Goal: Navigation & Orientation: Find specific page/section

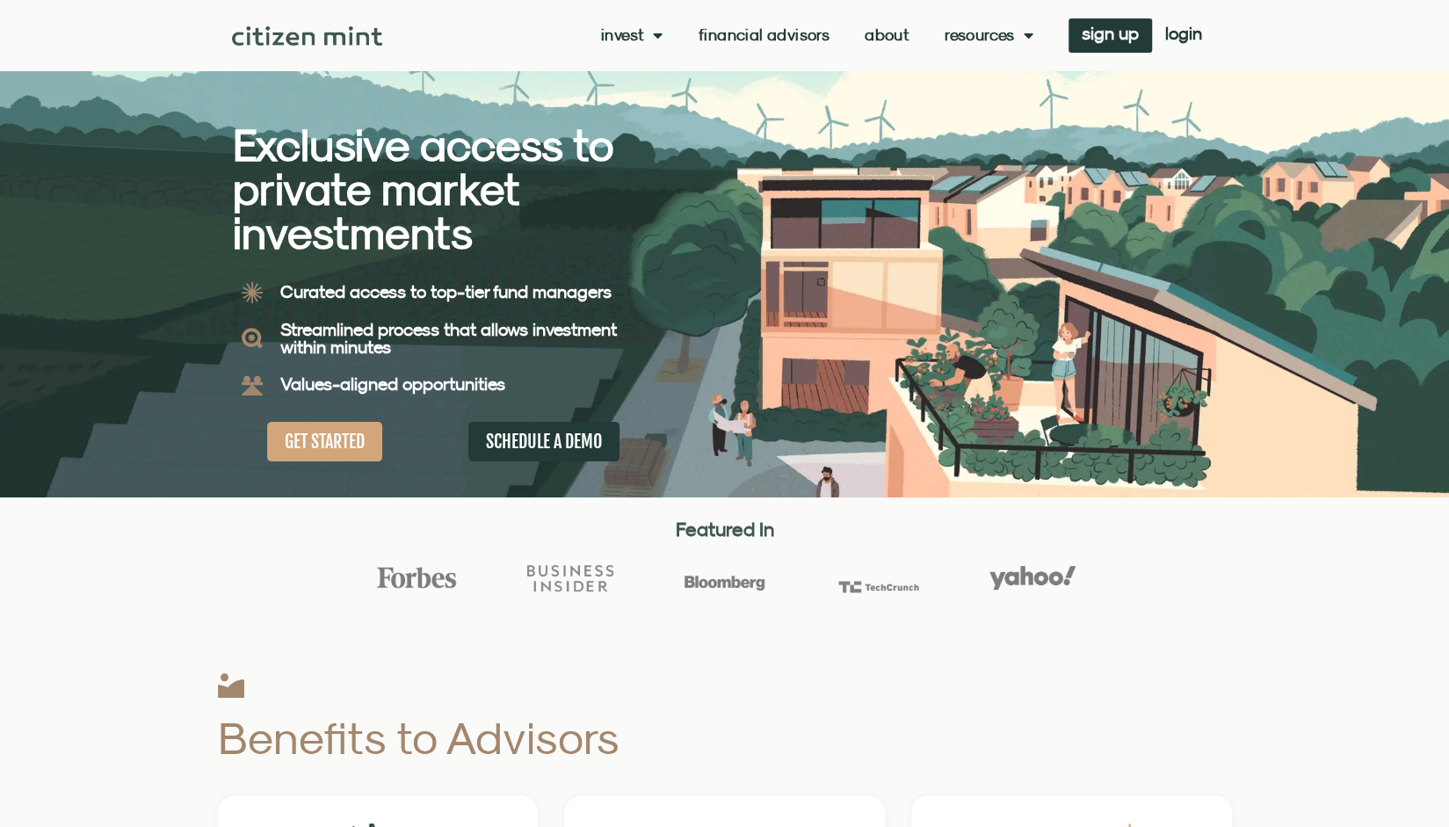
click at [891, 32] on link "About" at bounding box center [887, 35] width 45 height 18
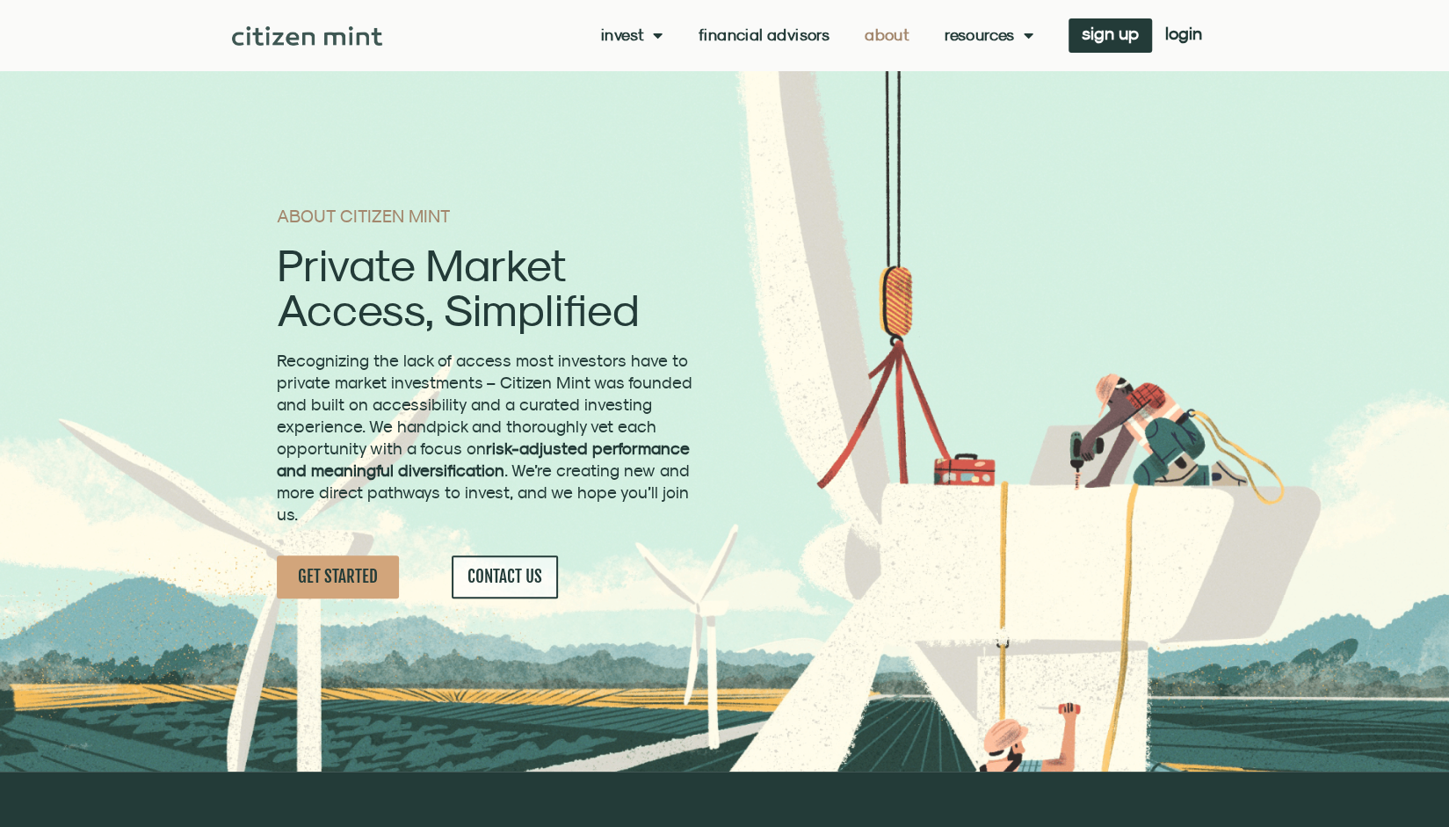
click at [1006, 33] on link "Resources" at bounding box center [989, 35] width 89 height 18
